Goal: Information Seeking & Learning: Learn about a topic

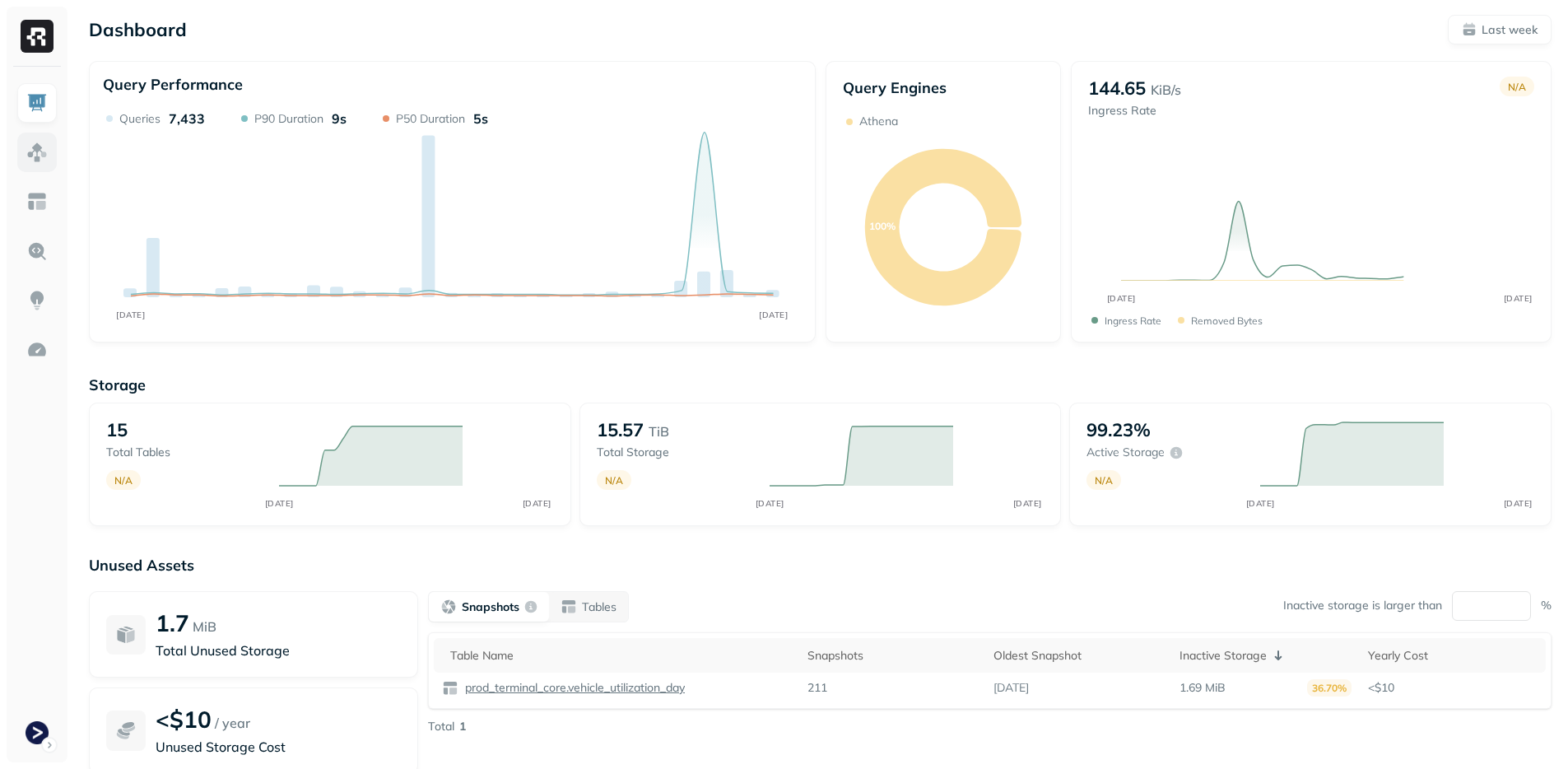
click at [38, 159] on img at bounding box center [37, 152] width 21 height 21
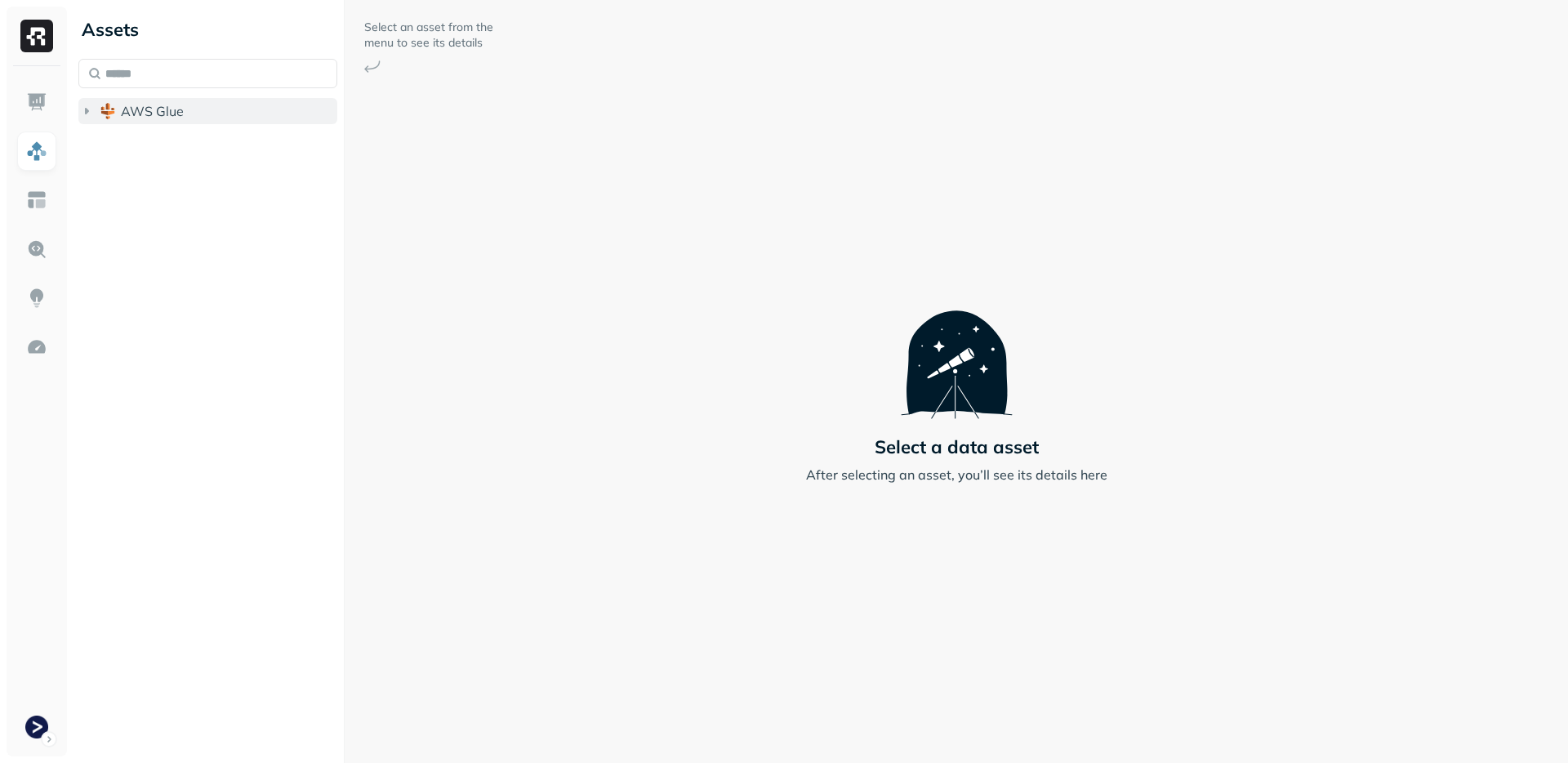
click at [196, 120] on button "AWS Glue" at bounding box center [207, 110] width 259 height 26
click at [191, 142] on span "prod_terminal_core" at bounding box center [196, 142] width 118 height 16
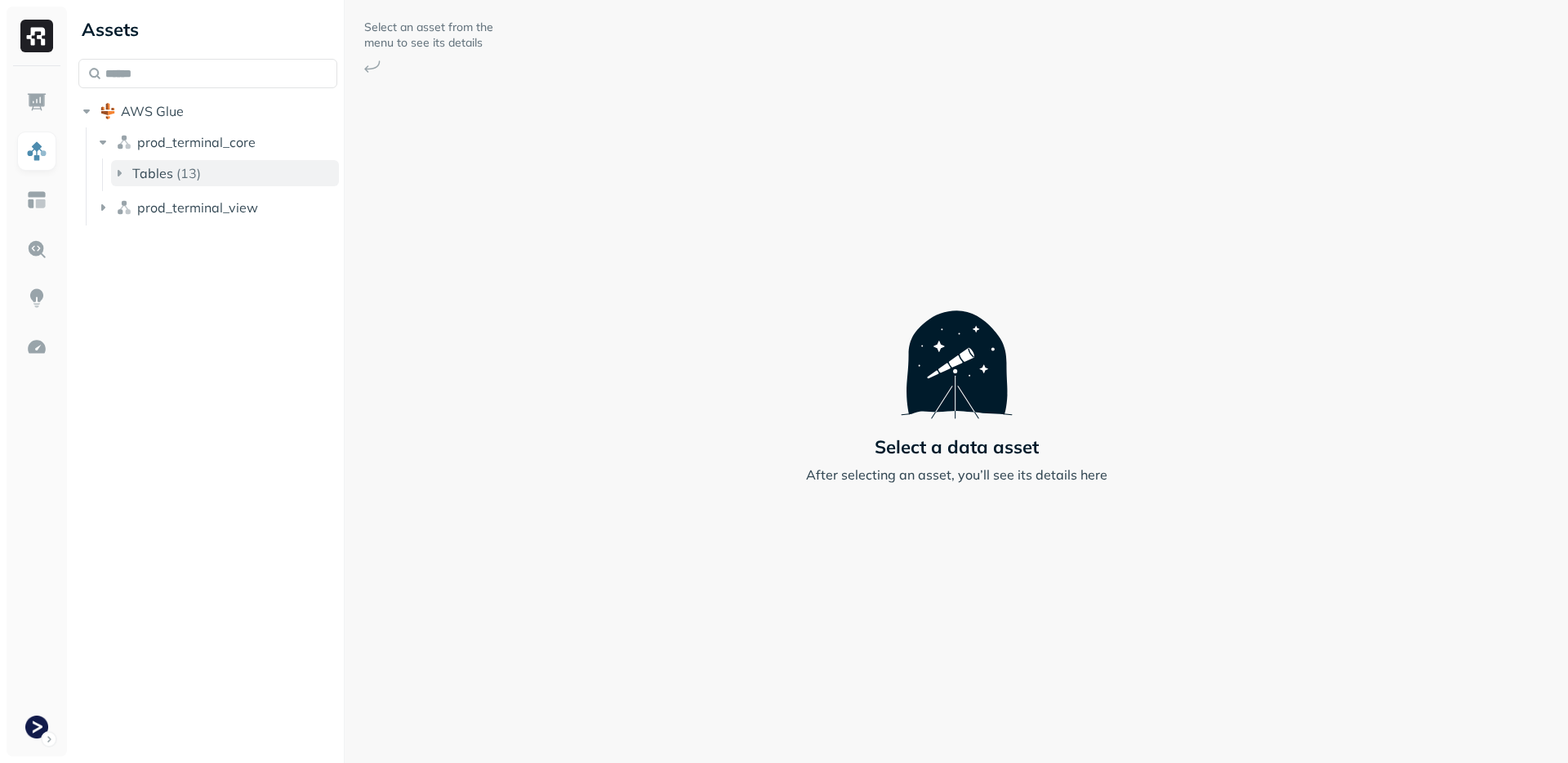
click at [192, 164] on button "Tables ( 13 )" at bounding box center [225, 173] width 228 height 26
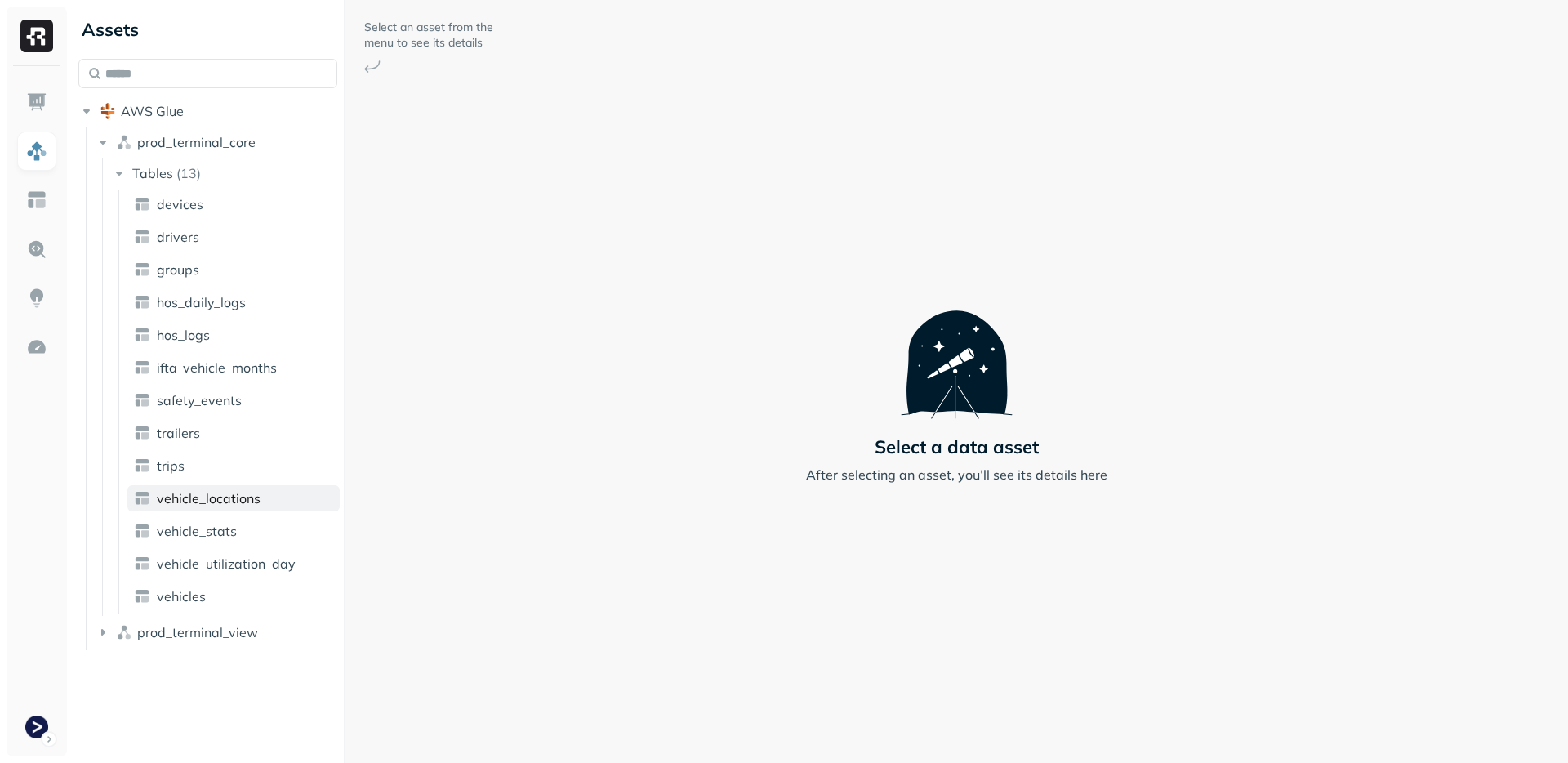
click at [208, 498] on span "vehicle_locations" at bounding box center [208, 497] width 104 height 16
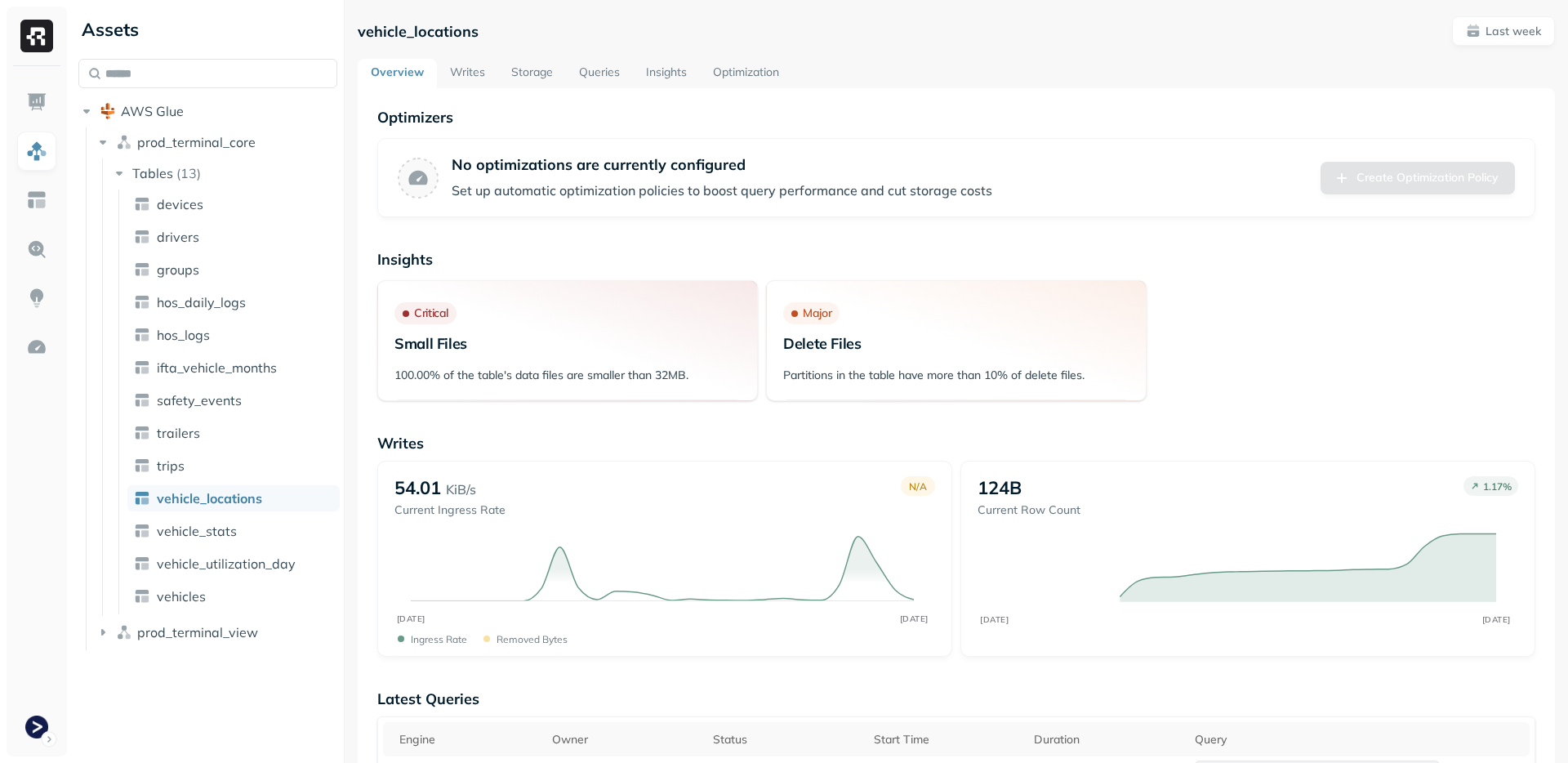
click at [522, 68] on link "Storage" at bounding box center [532, 73] width 67 height 30
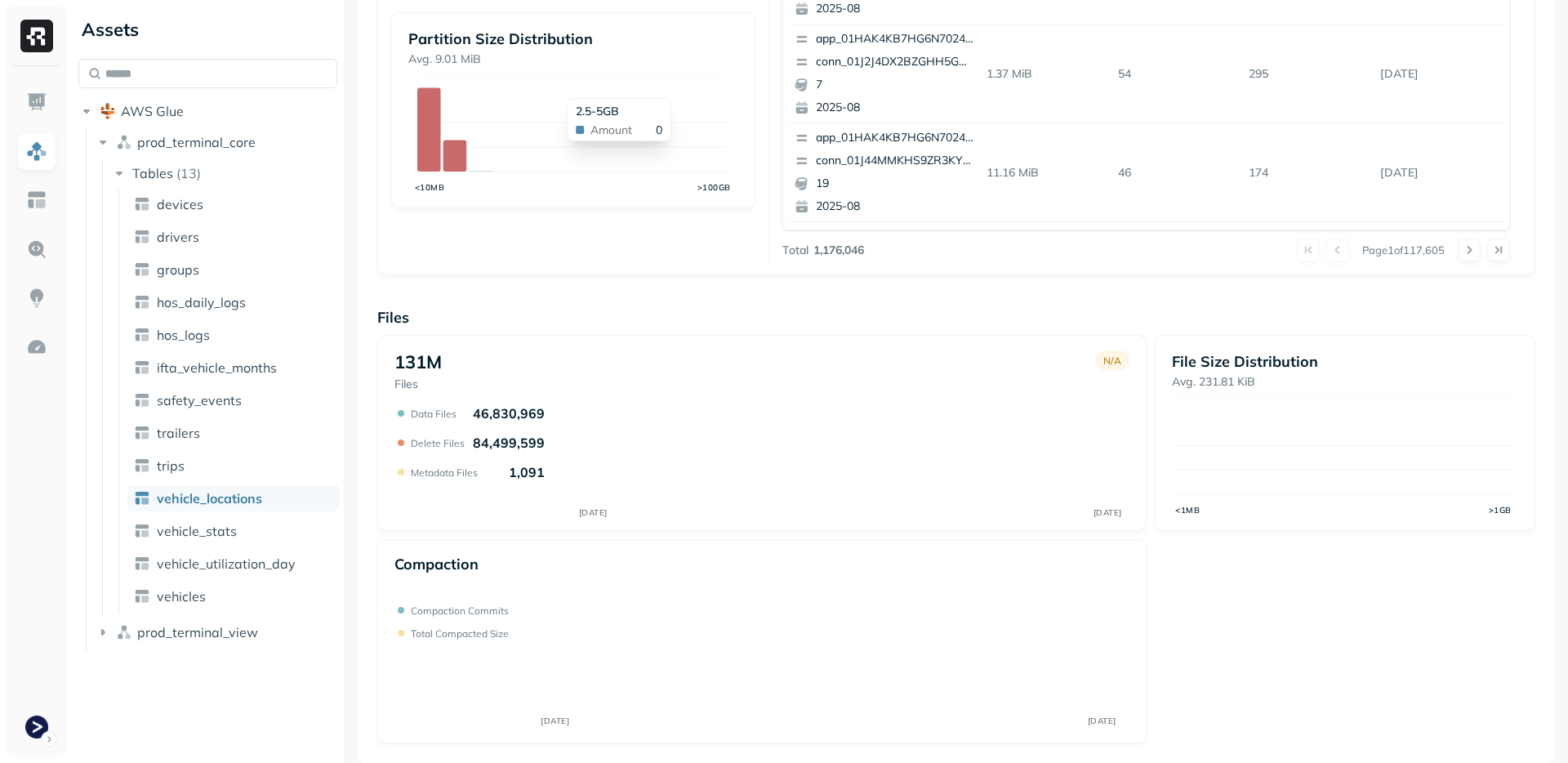
scroll to position [486, 0]
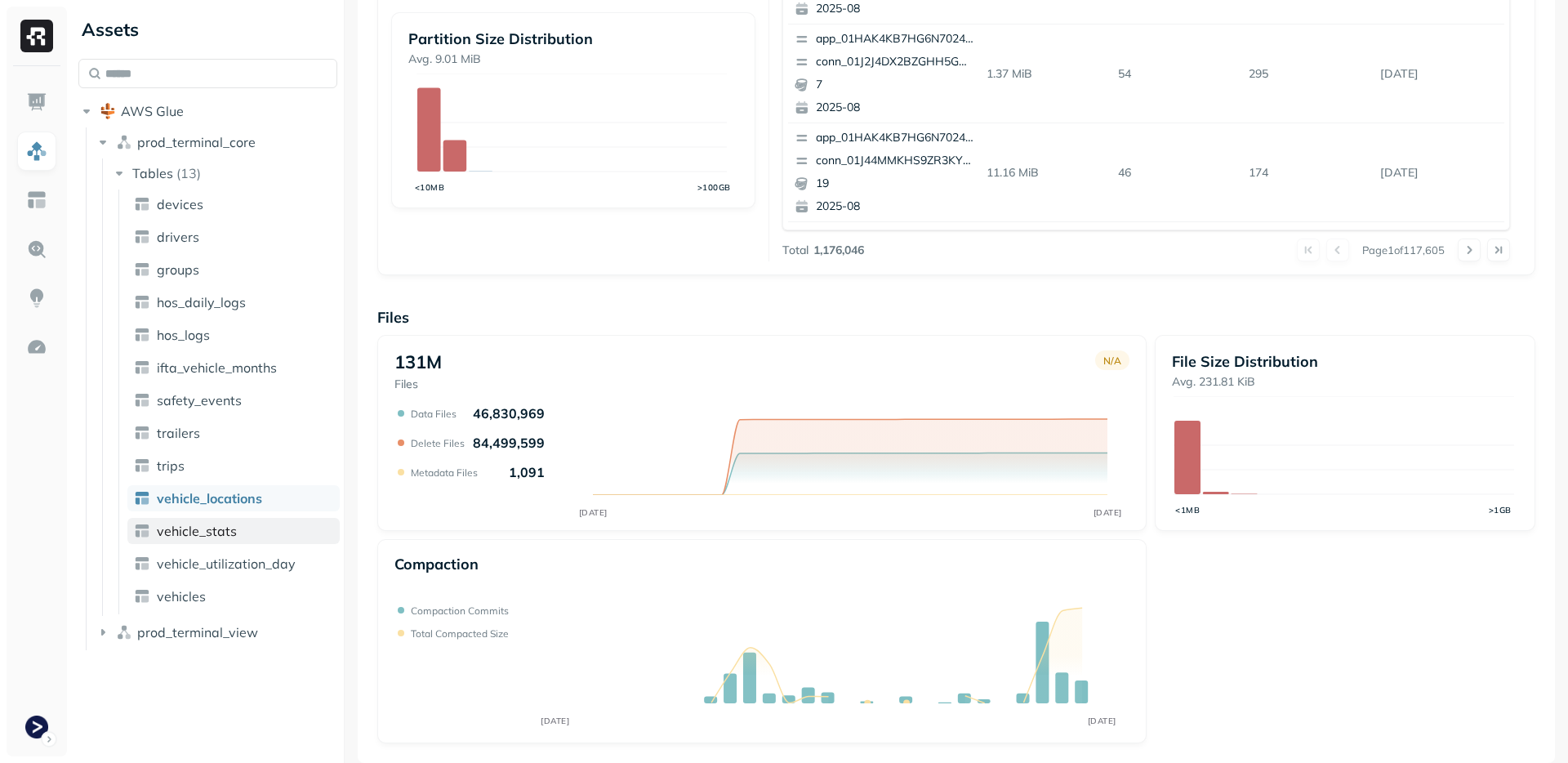
click at [210, 538] on span "vehicle_stats" at bounding box center [196, 530] width 80 height 16
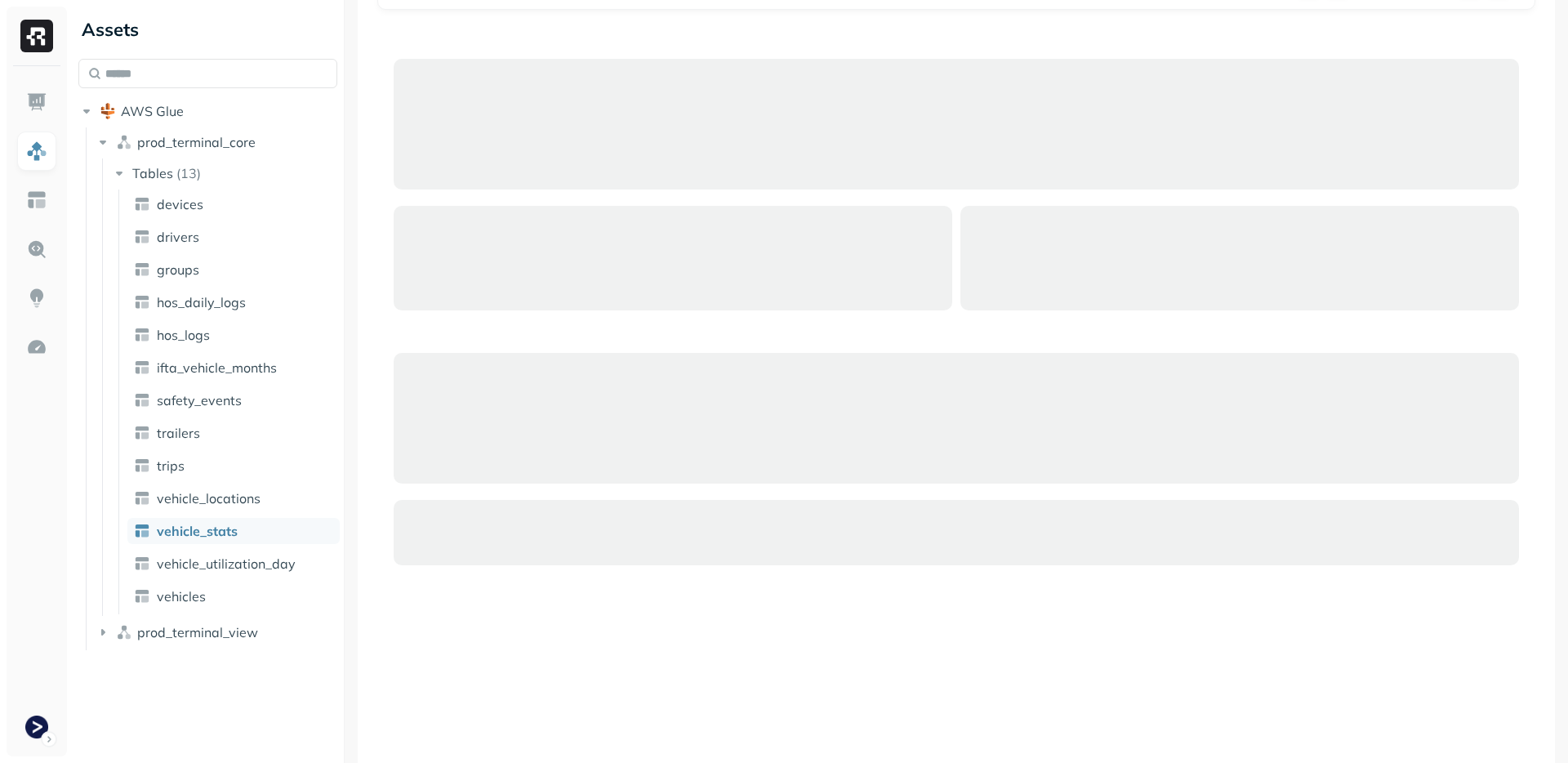
scroll to position [486, 0]
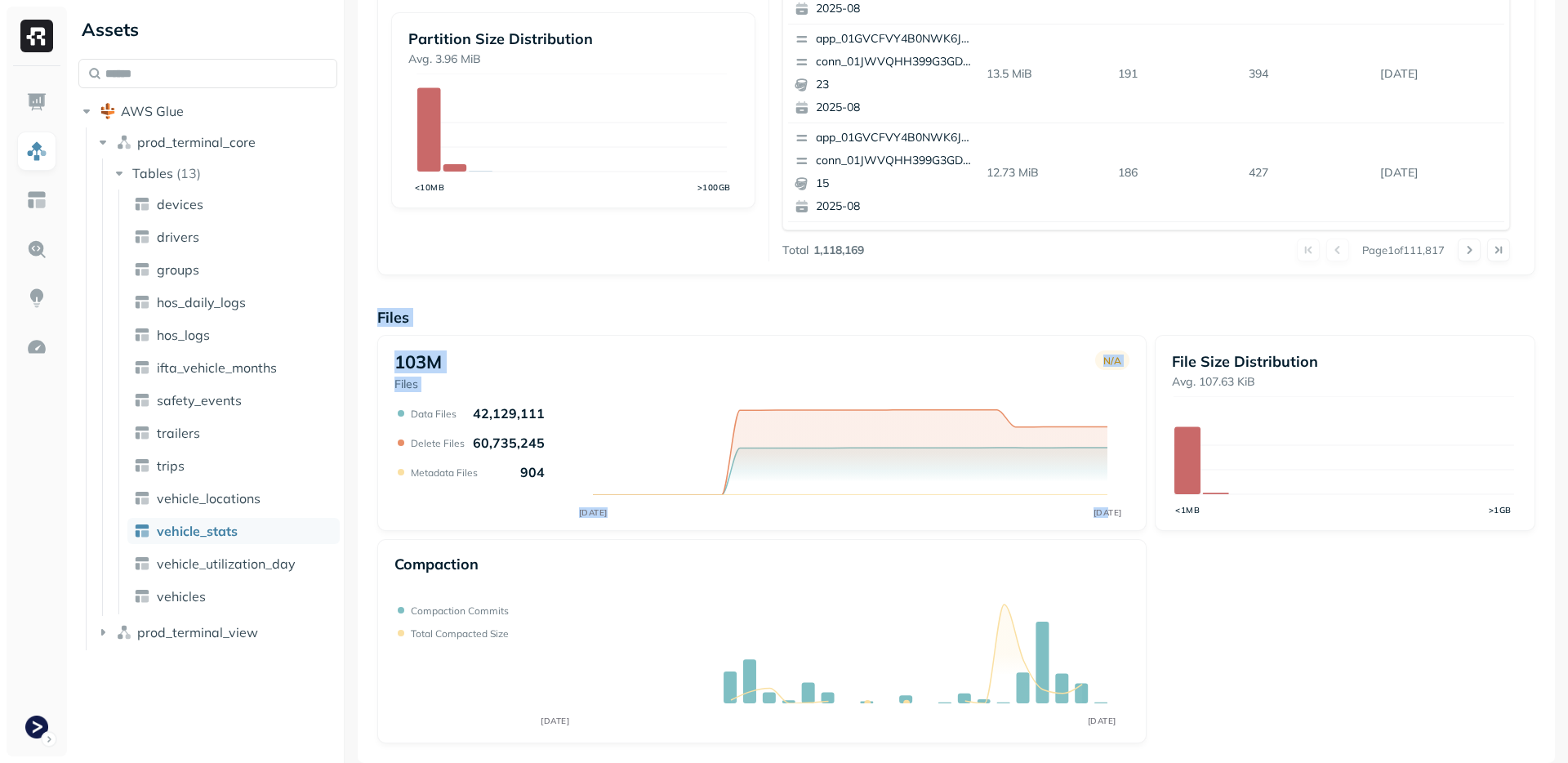
drag, startPoint x: 542, startPoint y: 314, endPoint x: 1156, endPoint y: 540, distance: 654.3
click at [1156, 540] on div "Overview 4.59 TiB Total Storage N/A AUG [DATE] 98.66% Active storage N/A AUG [D…" at bounding box center [957, 182] width 1158 height 1121
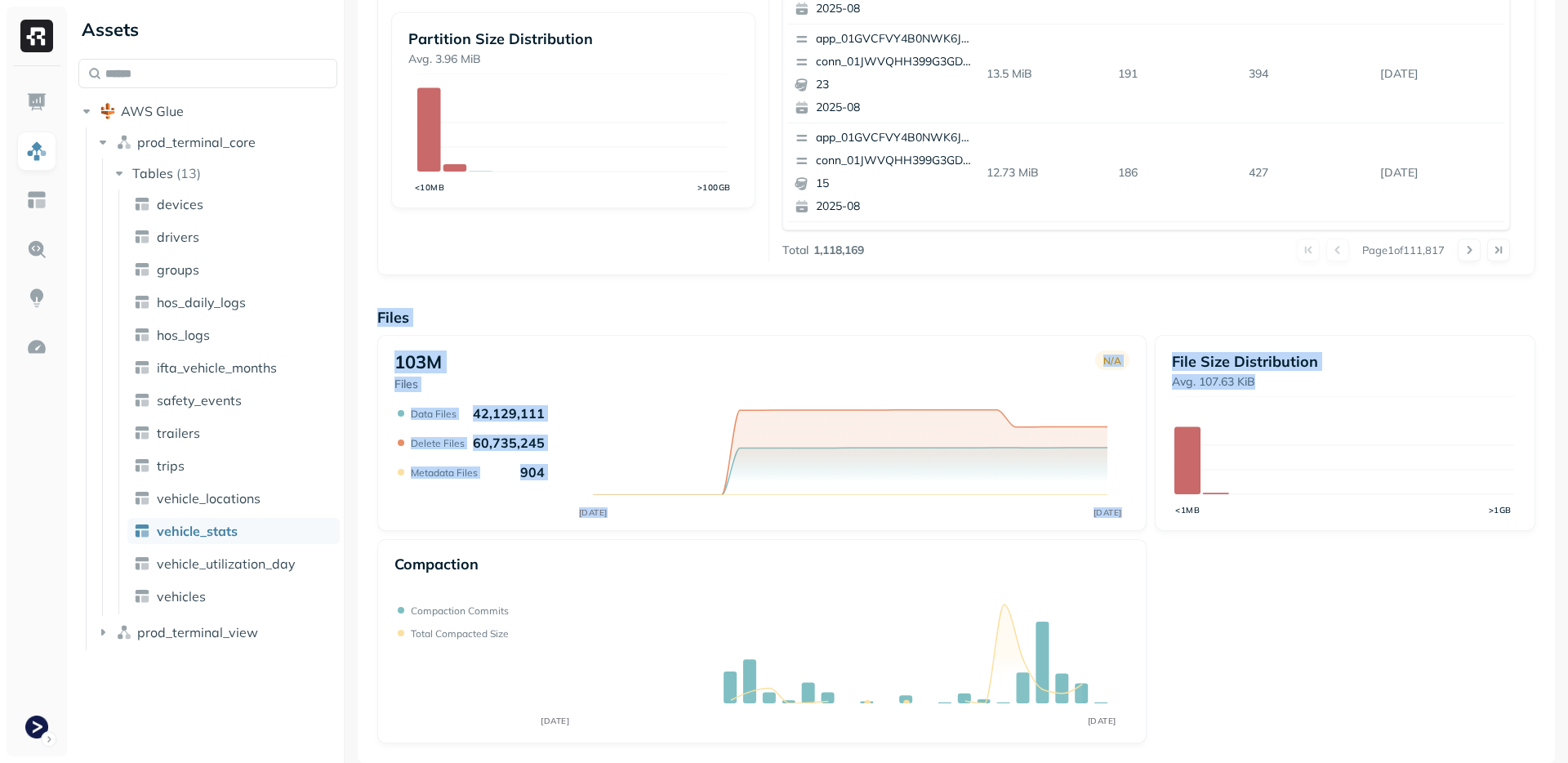
click at [1156, 540] on div "103M Files N/A AUG [DATE] Data Files 42,129,111 Delete Files 60,735,245 Metadat…" at bounding box center [957, 539] width 1158 height 408
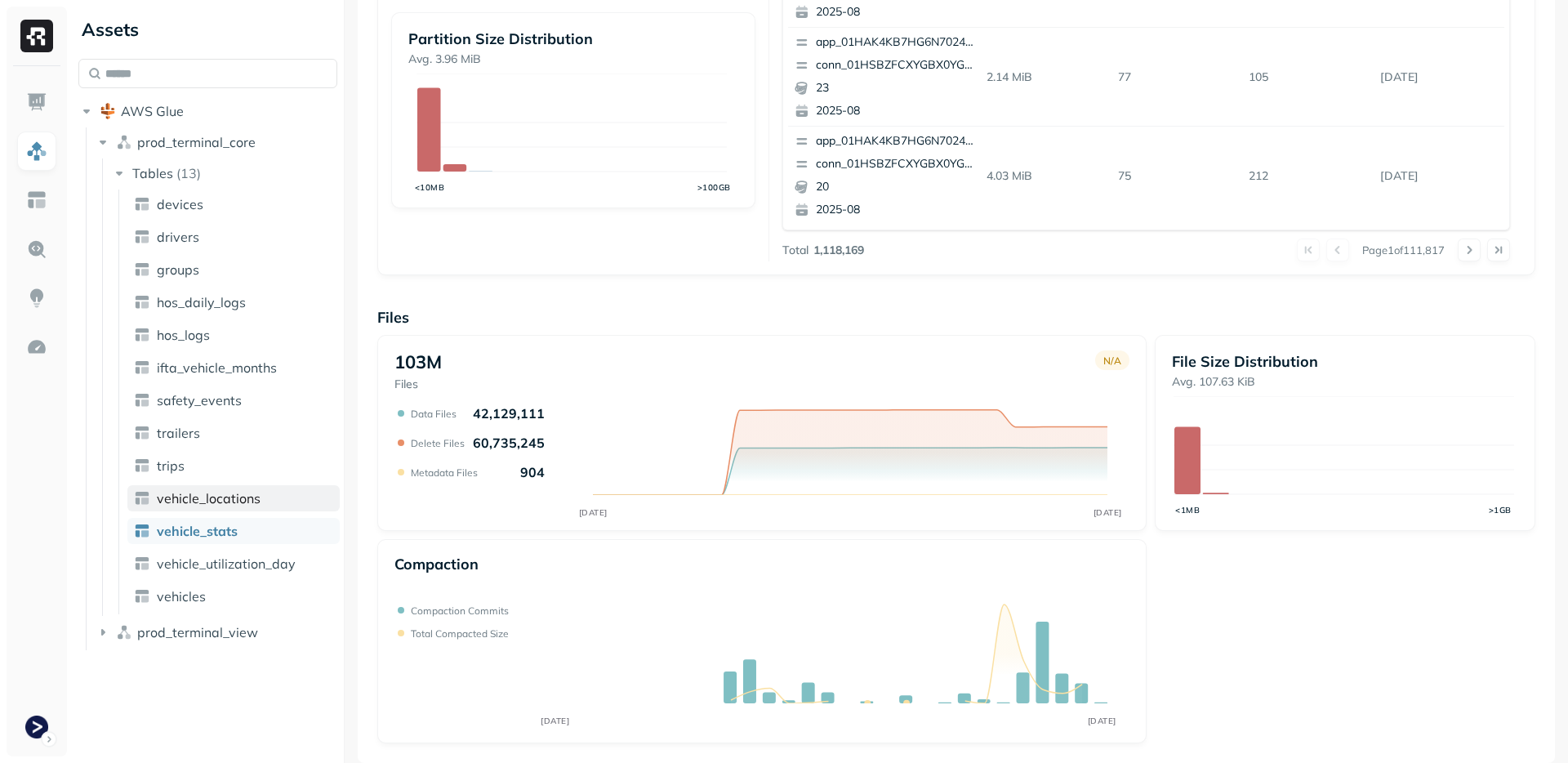
click at [259, 499] on link "vehicle_locations" at bounding box center [234, 498] width 212 height 26
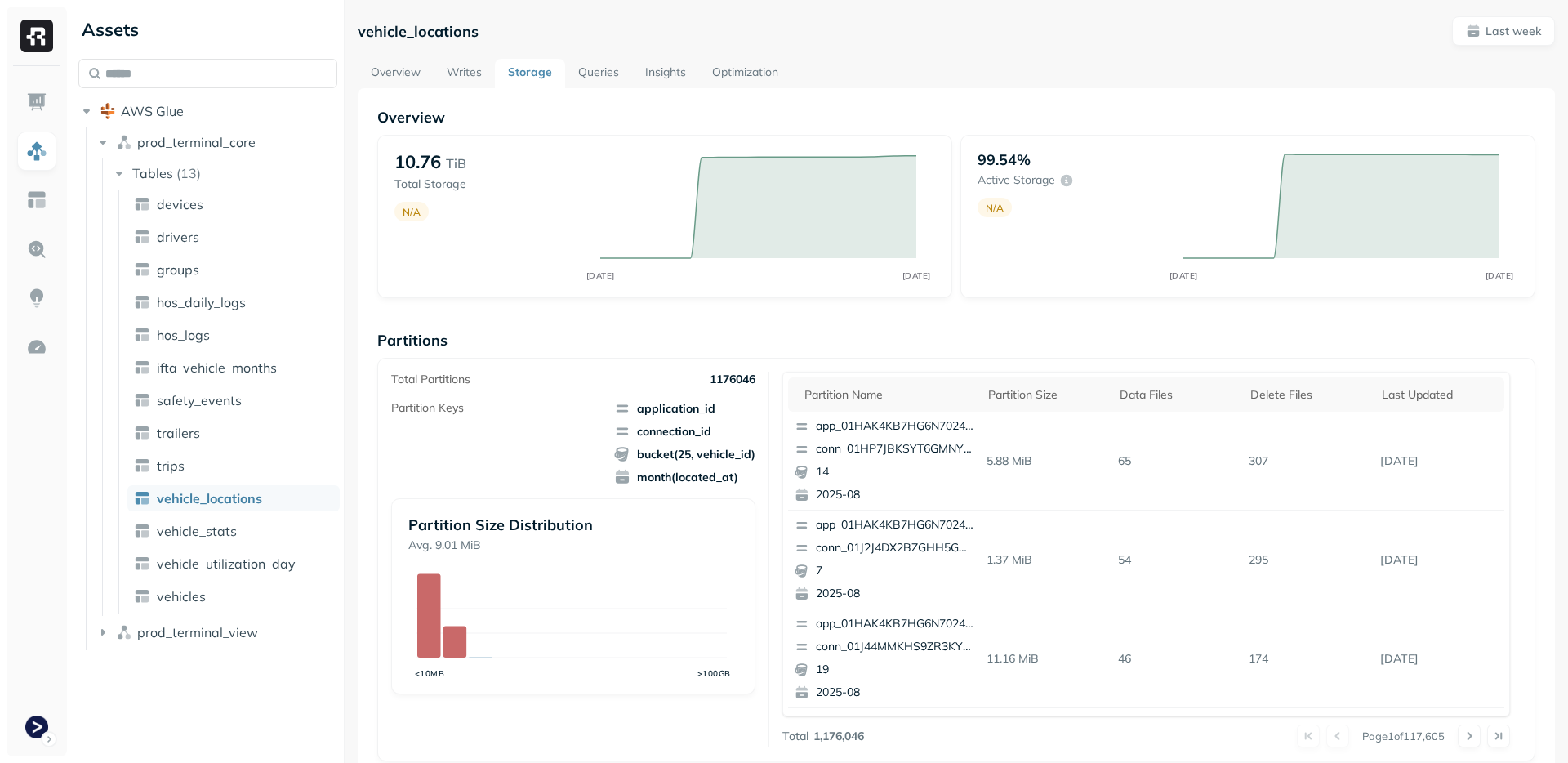
click at [209, 255] on ul "devices drivers groups hos_daily_logs hos_logs ifta_vehicle_months safety_event…" at bounding box center [228, 402] width 222 height 425
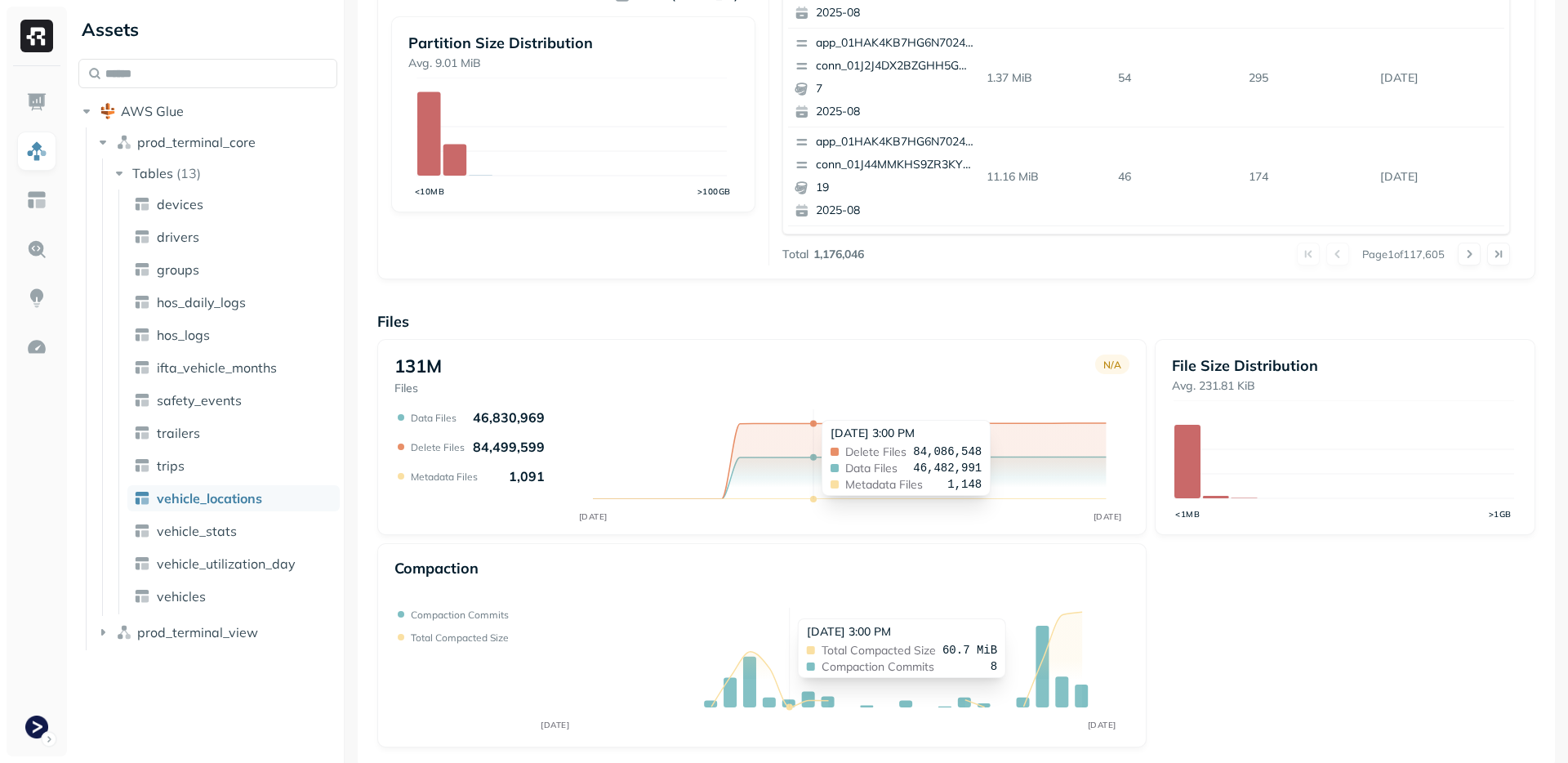
scroll to position [486, 0]
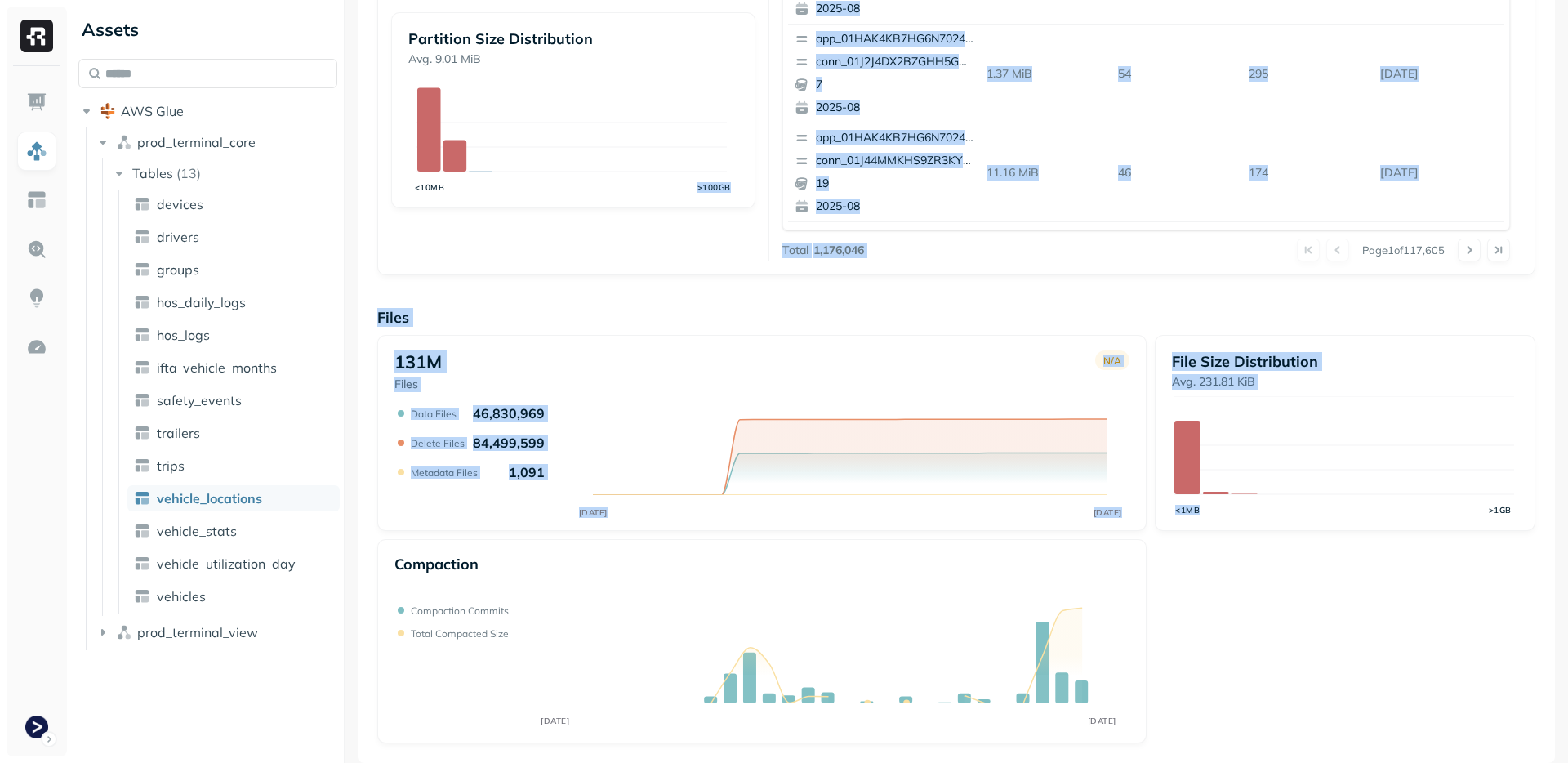
drag, startPoint x: 486, startPoint y: 260, endPoint x: 1371, endPoint y: 726, distance: 1000.2
click at [1433, 728] on div "Overview 10.76 TiB Total Storage N/A AUG 19 AUG 26 99.54% Active storage N/A AU…" at bounding box center [957, 182] width 1158 height 1121
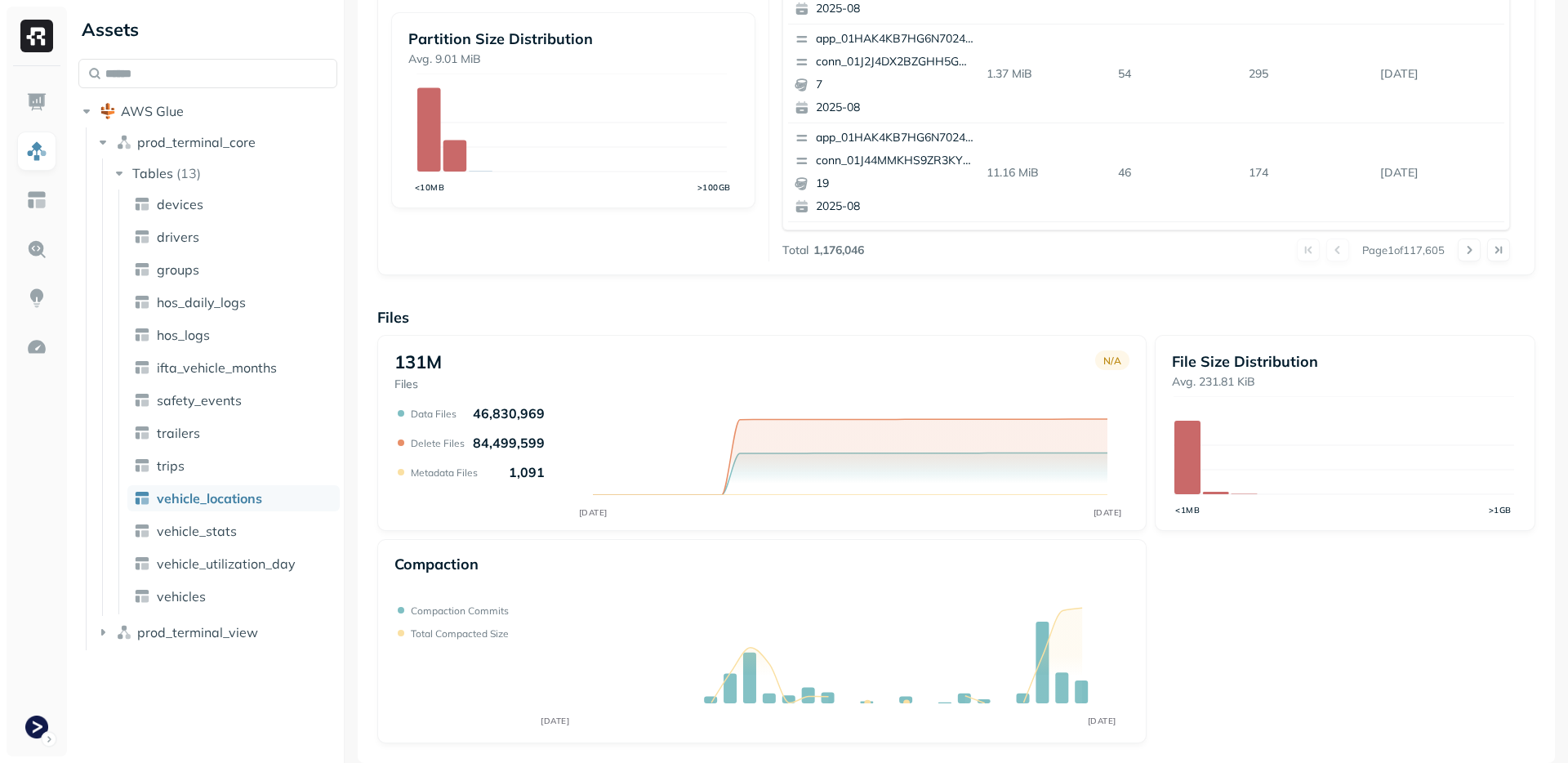
click at [1328, 713] on div "131M Files N/A AUG 19 AUG 26 Data Files 46,830,969 Delete Files 84,499,599 Meta…" at bounding box center [957, 539] width 1158 height 408
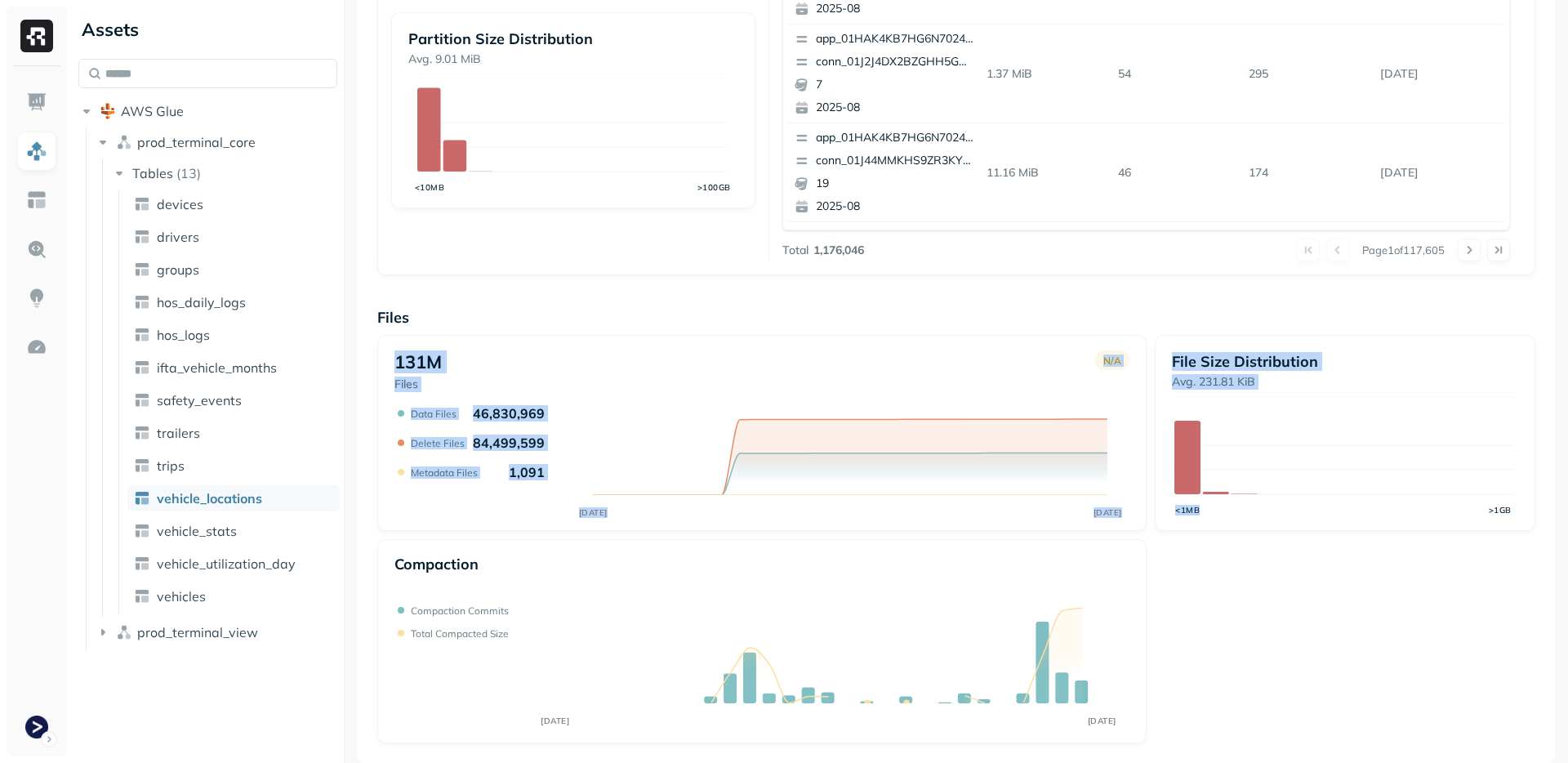
drag, startPoint x: 1301, startPoint y: 682, endPoint x: 823, endPoint y: 307, distance: 607.5
click at [822, 309] on div "Files 131M Files N/A AUG 19 AUG 26 Data Files 46,830,969 Delete Files 84,499,59…" at bounding box center [957, 525] width 1158 height 435
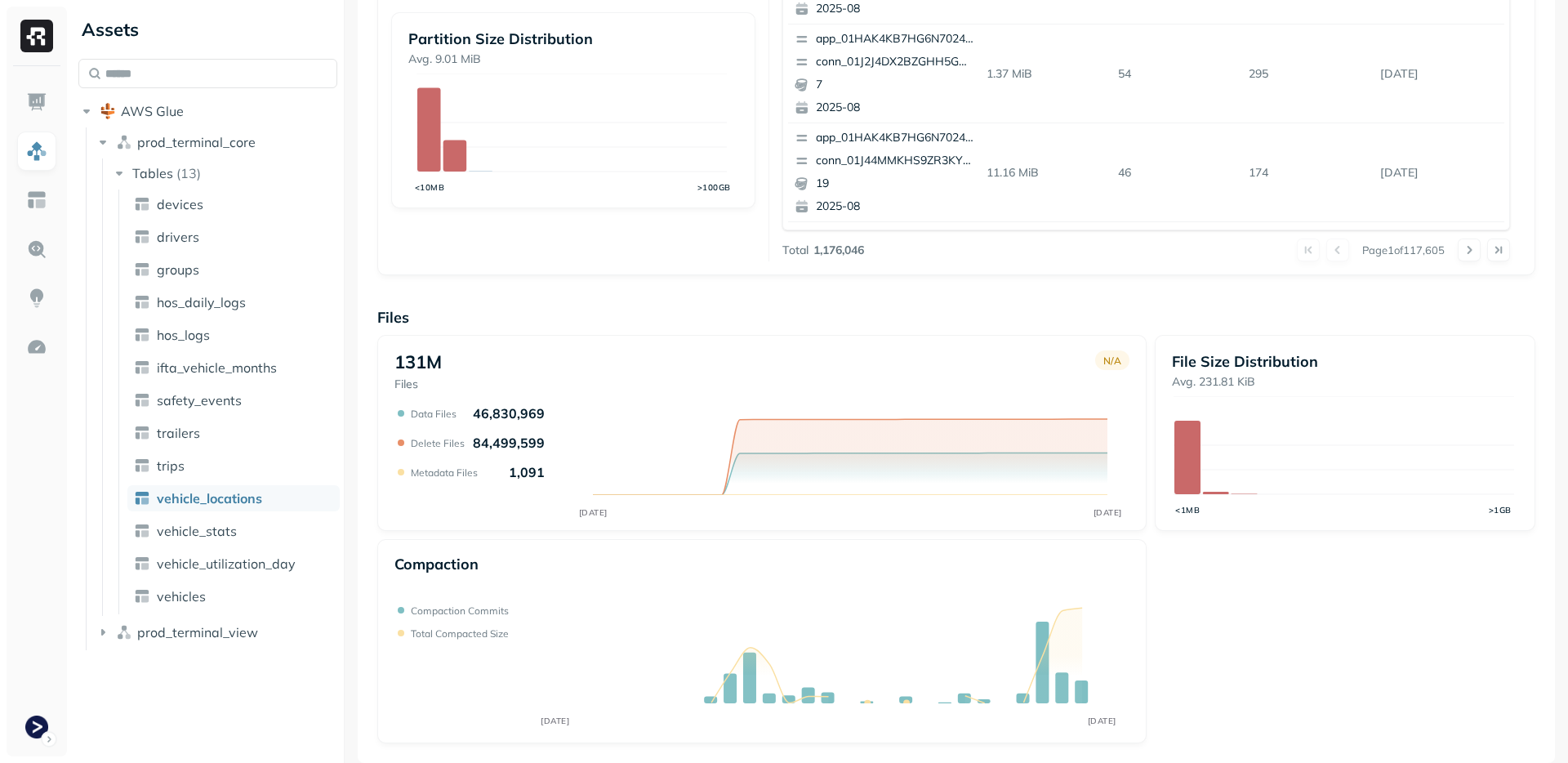
click at [825, 304] on div "Overview 10.76 TiB Total Storage N/A AUG 19 AUG 26 99.54% Active storage N/A AU…" at bounding box center [957, 182] width 1158 height 1121
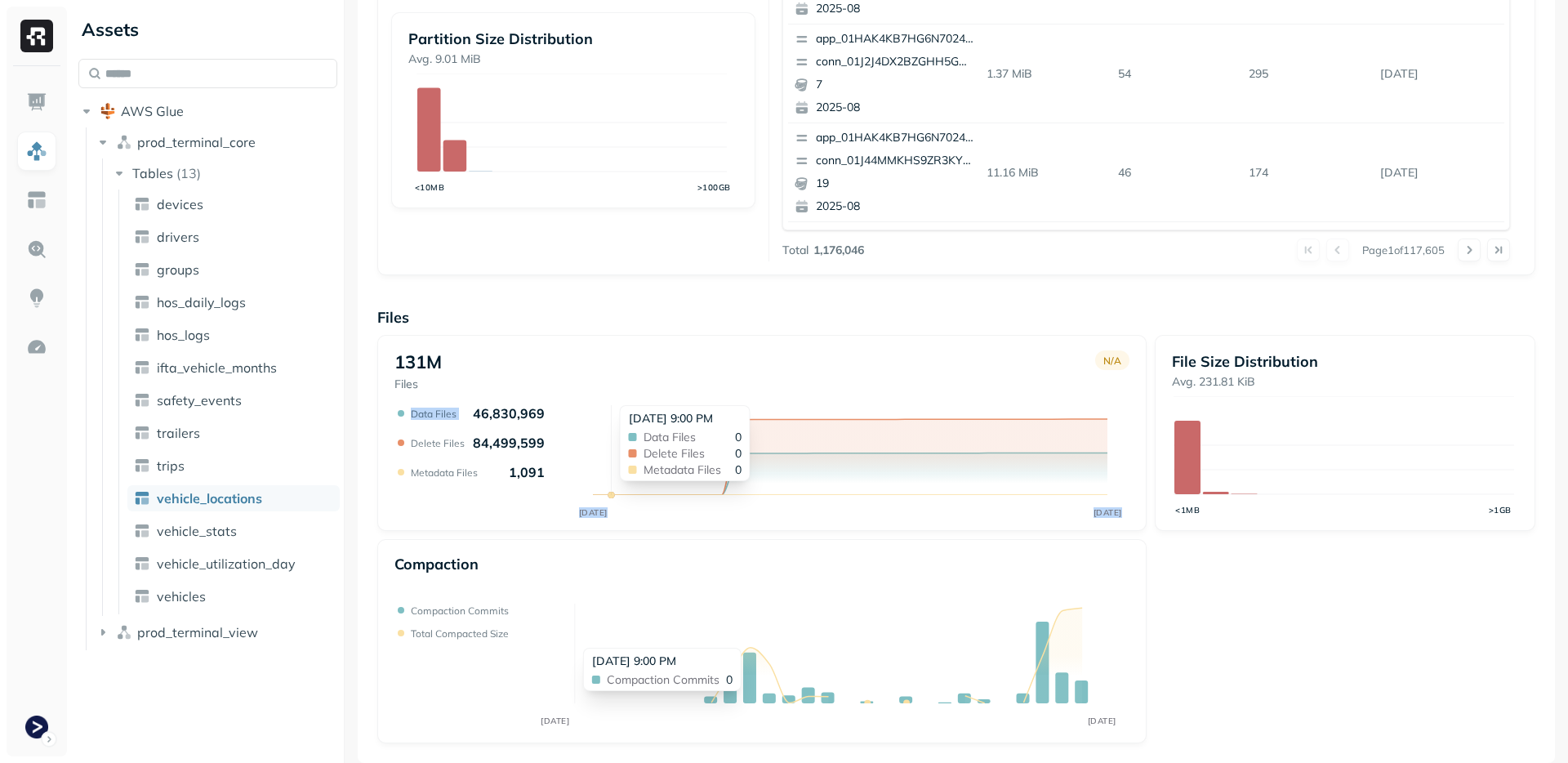
drag, startPoint x: 470, startPoint y: 406, endPoint x: 602, endPoint y: 443, distance: 137.1
click at [603, 443] on div "AUG 19 AUG 26 Data Files 46,830,969 Delete Files 84,499,599 Metadata Files 1,09…" at bounding box center [759, 463] width 729 height 115
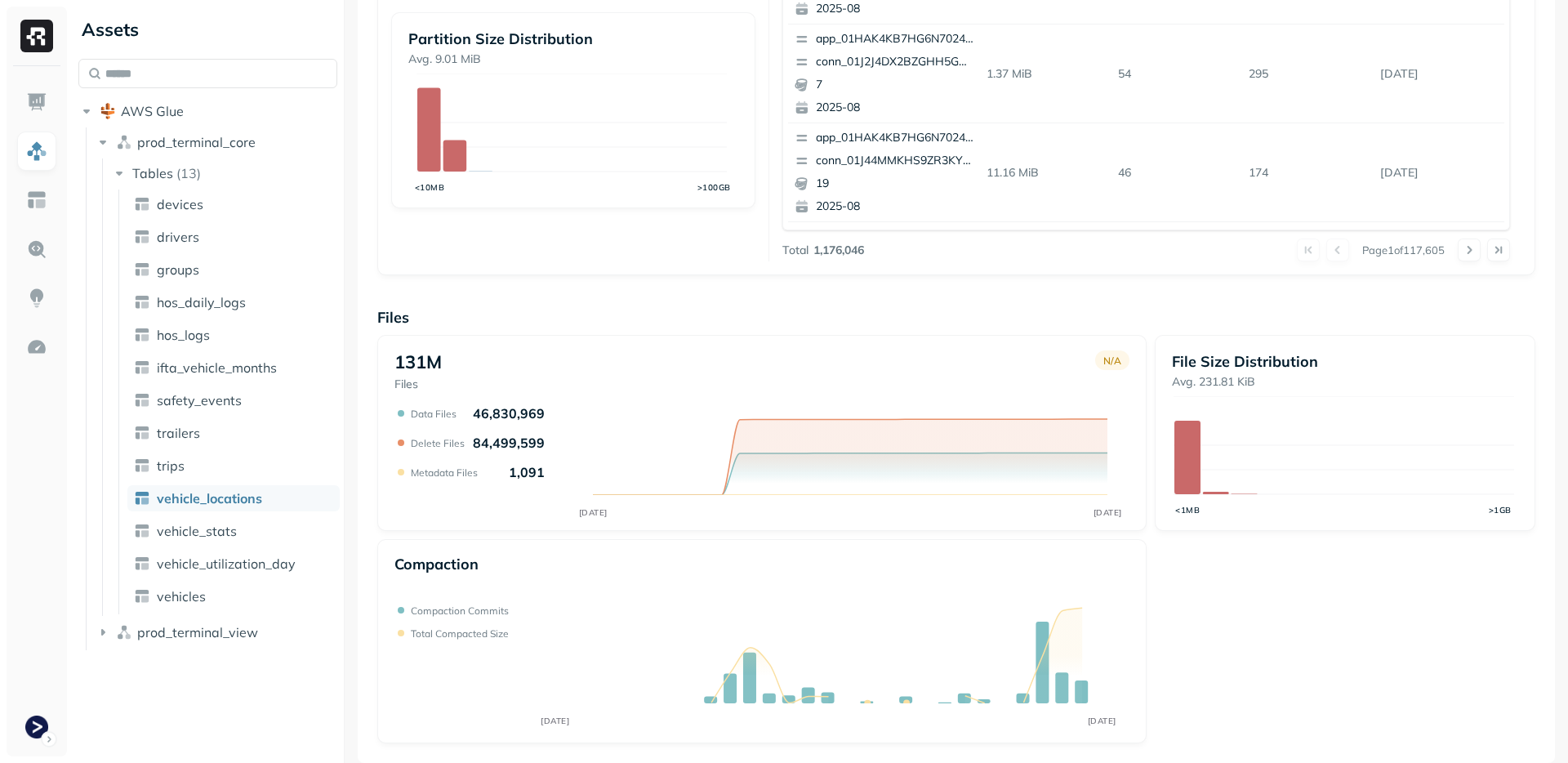
drag, startPoint x: 576, startPoint y: 459, endPoint x: 592, endPoint y: 411, distance: 50.6
click at [577, 457] on icon "AUG 19 AUG 26" at bounding box center [759, 463] width 729 height 115
